Goal: Task Accomplishment & Management: Use online tool/utility

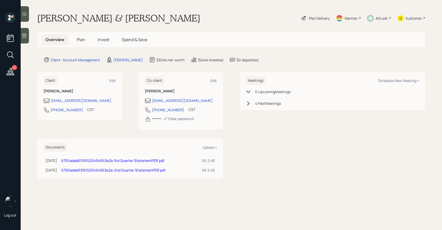
click at [98, 41] on span "Invest" at bounding box center [104, 40] width 12 height 6
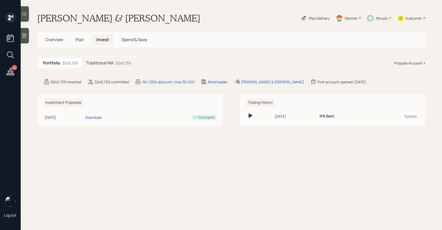
click at [24, 12] on icon at bounding box center [24, 13] width 5 height 5
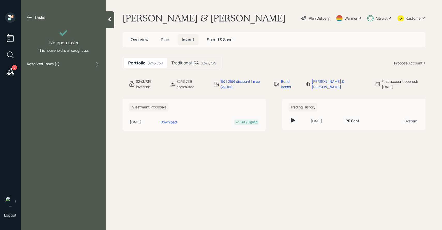
click at [53, 57] on div "Tasks No open tasks This household is all caught up. Resolved Tasks ( 2 )" at bounding box center [63, 40] width 85 height 57
click at [53, 62] on label "Resolved Tasks ( 2 )" at bounding box center [43, 64] width 33 height 6
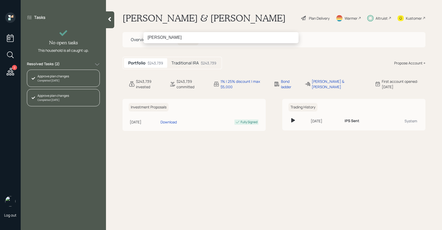
click at [155, 37] on input "[PERSON_NAME]" at bounding box center [221, 37] width 155 height 11
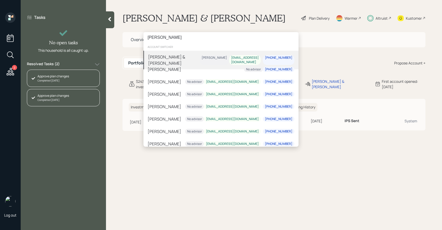
type input "[PERSON_NAME]"
click at [166, 59] on div "[PERSON_NAME] & [PERSON_NAME]" at bounding box center [173, 60] width 51 height 12
